Goal: Book appointment/travel/reservation

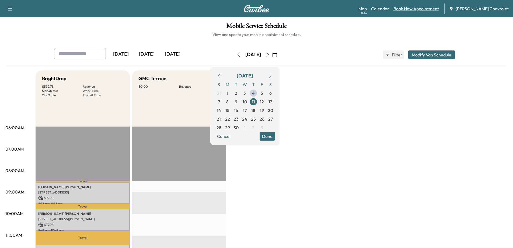
click at [430, 9] on link "Book New Appointment" at bounding box center [417, 8] width 46 height 6
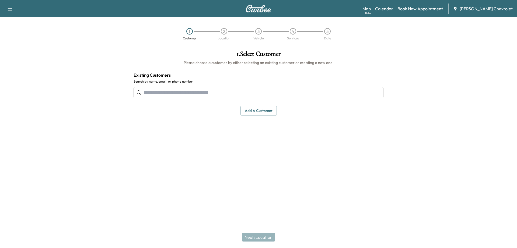
click at [244, 89] on input "text" at bounding box center [259, 92] width 250 height 11
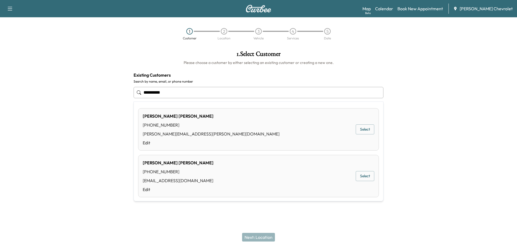
click at [364, 130] on button "Select" at bounding box center [365, 129] width 19 height 10
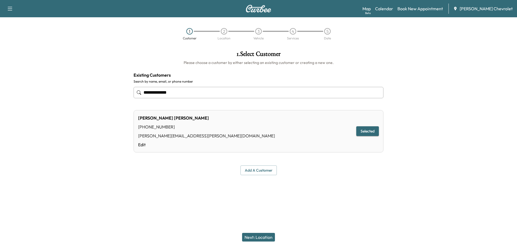
type input "**********"
click at [262, 233] on button "Next: Location" at bounding box center [258, 236] width 33 height 9
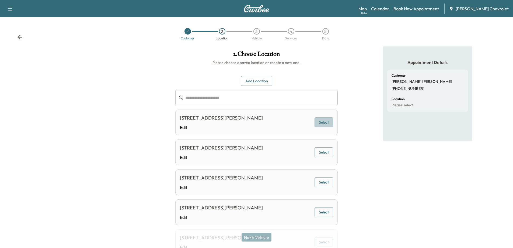
click at [323, 121] on button "Select" at bounding box center [324, 122] width 19 height 10
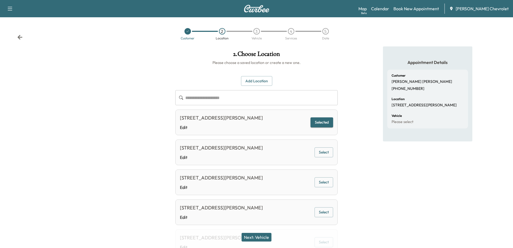
click at [263, 237] on button "Next: Vehicle" at bounding box center [257, 236] width 30 height 9
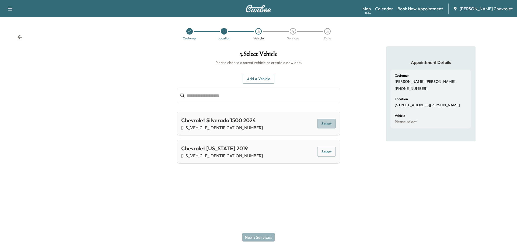
click at [330, 124] on button "Select" at bounding box center [326, 124] width 19 height 10
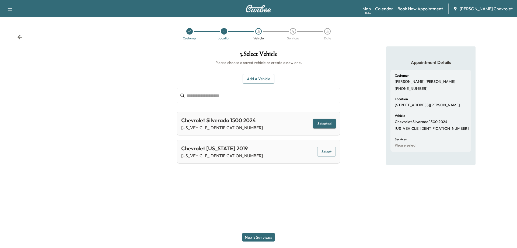
click at [264, 238] on button "Next: Services" at bounding box center [258, 236] width 32 height 9
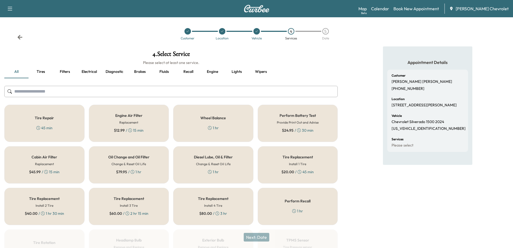
click at [132, 163] on h6 "Change & Reset Oil Life" at bounding box center [129, 163] width 34 height 5
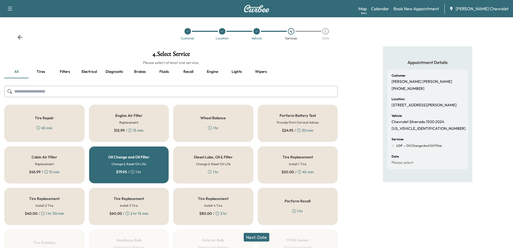
click at [257, 237] on button "Next: Date" at bounding box center [257, 236] width 26 height 9
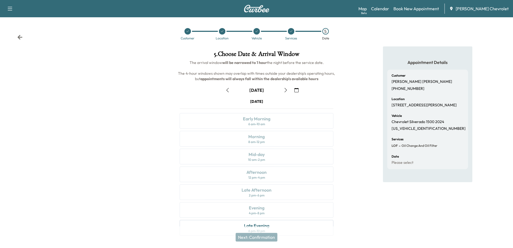
click at [286, 91] on icon "button" at bounding box center [286, 90] width 4 height 4
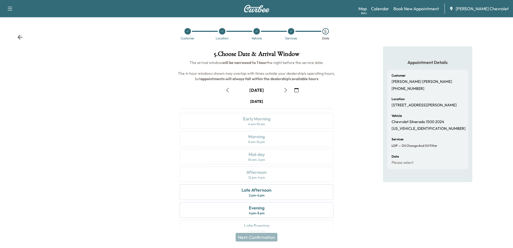
click at [286, 91] on icon "button" at bounding box center [286, 90] width 4 height 4
click at [229, 91] on icon "button" at bounding box center [227, 90] width 4 height 4
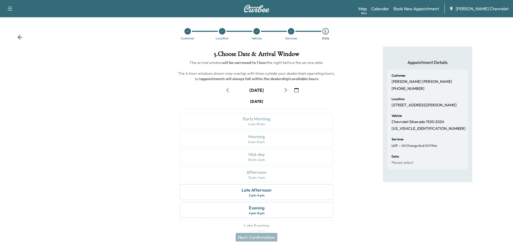
click at [284, 90] on icon "button" at bounding box center [286, 90] width 4 height 4
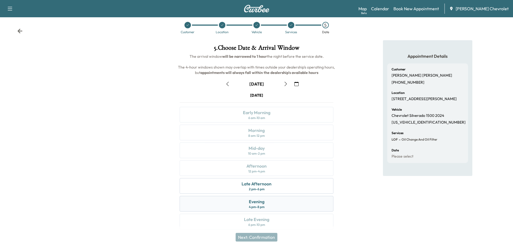
scroll to position [11, 0]
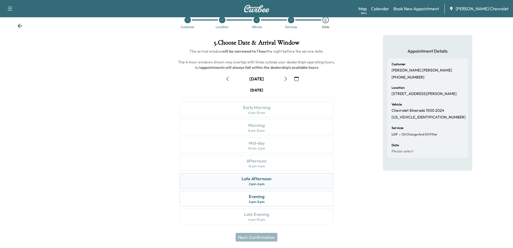
click at [271, 182] on div "Late Afternoon 2 pm - 6 pm" at bounding box center [257, 181] width 154 height 16
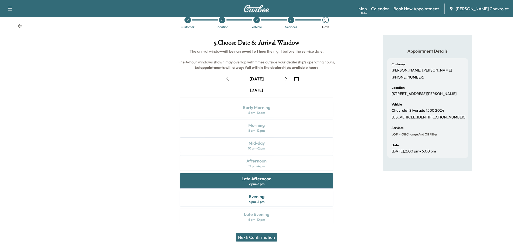
click at [263, 237] on button "Next: Confirmation" at bounding box center [257, 236] width 42 height 9
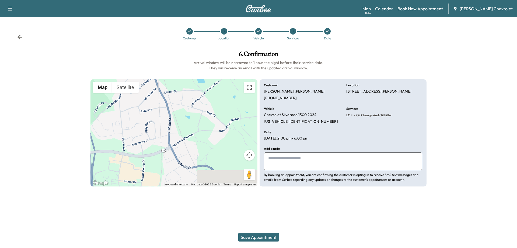
click at [259, 238] on button "Save Appointment" at bounding box center [258, 236] width 41 height 9
click at [330, 34] on div at bounding box center [327, 31] width 34 height 6
click at [329, 33] on icon at bounding box center [327, 31] width 3 height 3
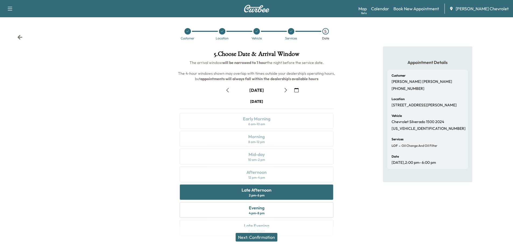
click at [287, 89] on icon "button" at bounding box center [286, 90] width 4 height 4
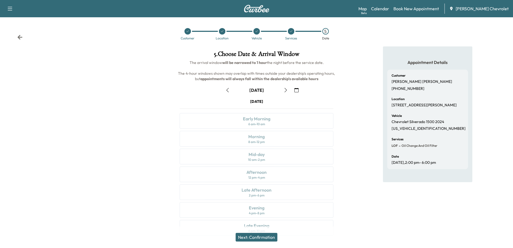
click at [286, 90] on icon "button" at bounding box center [286, 90] width 4 height 4
click at [286, 91] on icon "button" at bounding box center [286, 90] width 4 height 4
click at [261, 197] on div "Late Afternoon 2 pm - 6 pm" at bounding box center [257, 192] width 154 height 16
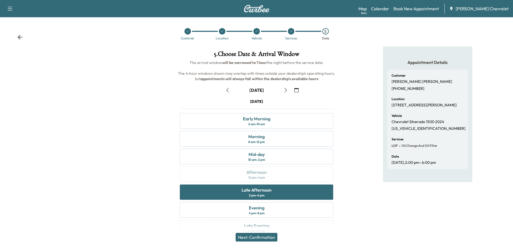
click at [267, 239] on button "Next: Confirmation" at bounding box center [257, 236] width 42 height 9
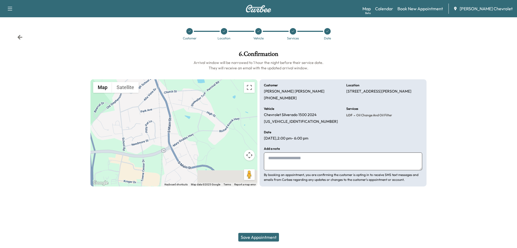
click at [266, 238] on button "Save Appointment" at bounding box center [258, 236] width 41 height 9
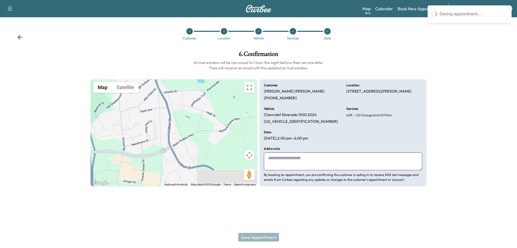
click at [366, 66] on h6 "Arrival window will be narrowed to 1 hour the night before their service date. …" at bounding box center [259, 65] width 336 height 11
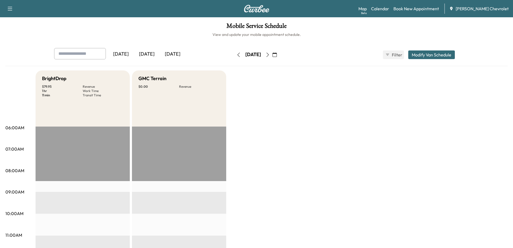
click at [279, 55] on button "button" at bounding box center [274, 54] width 9 height 9
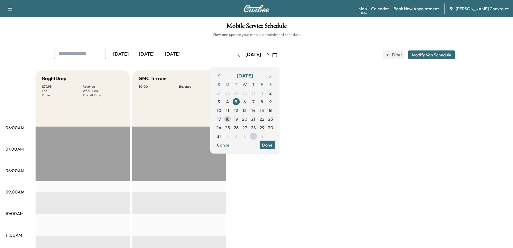
click at [232, 122] on span "18" at bounding box center [227, 118] width 9 height 9
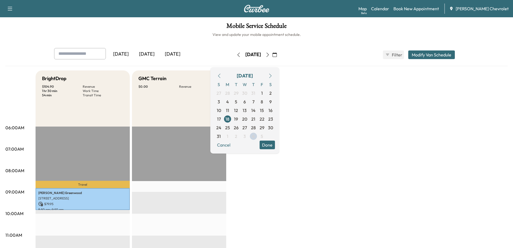
click at [273, 75] on icon "button" at bounding box center [270, 76] width 4 height 4
click at [230, 110] on span "15" at bounding box center [227, 110] width 4 height 6
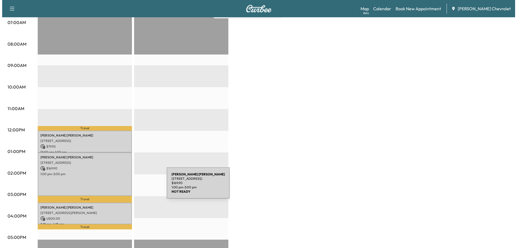
scroll to position [162, 0]
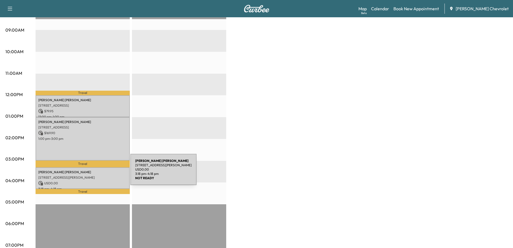
click at [90, 175] on p "[STREET_ADDRESS][PERSON_NAME]" at bounding box center [82, 177] width 89 height 4
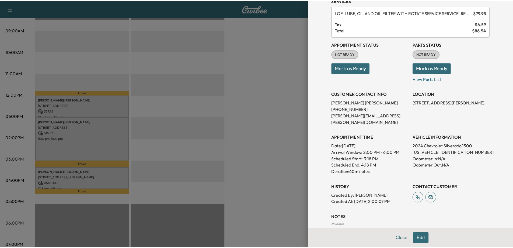
scroll to position [27, 0]
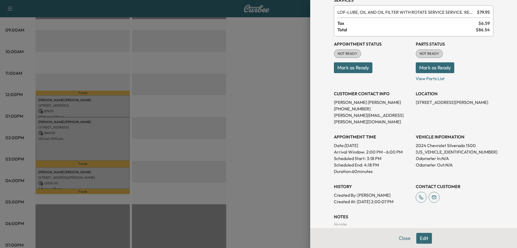
click at [265, 154] on div at bounding box center [258, 124] width 517 height 248
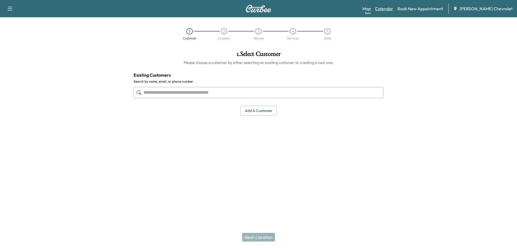
click at [393, 9] on link "Calendar" at bounding box center [384, 8] width 18 height 6
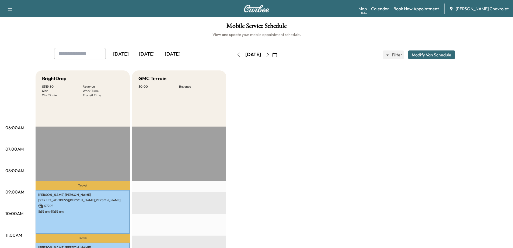
click at [277, 56] on icon "button" at bounding box center [275, 55] width 4 height 4
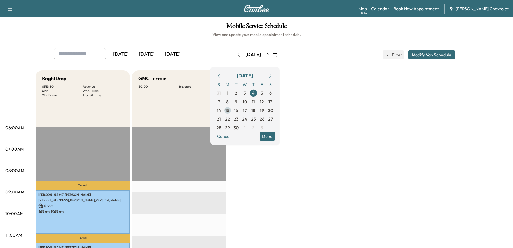
click at [230, 108] on span "15" at bounding box center [227, 110] width 4 height 6
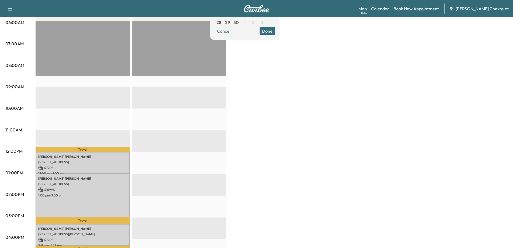
scroll to position [81, 0]
